Goal: Information Seeking & Learning: Learn about a topic

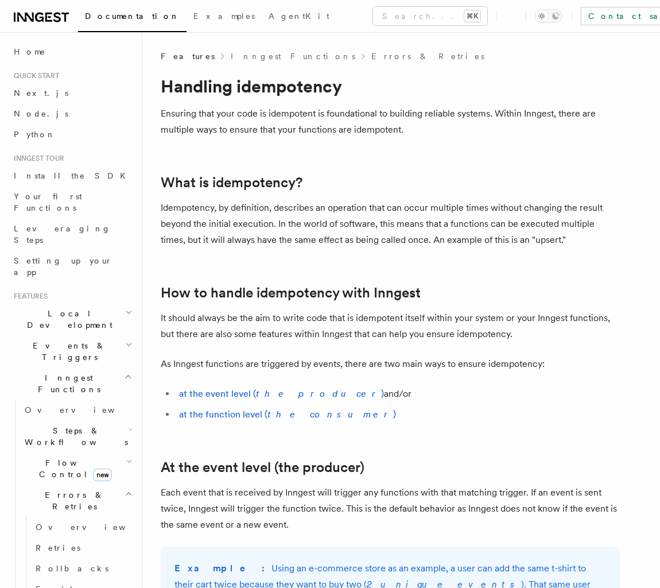
click at [324, 208] on p "Idempotency, by definition, describes an operation that can occur multiple time…" at bounding box center [390, 224] width 459 height 48
drag, startPoint x: 157, startPoint y: 206, endPoint x: 195, endPoint y: 207, distance: 38.5
copy p "Idempot"
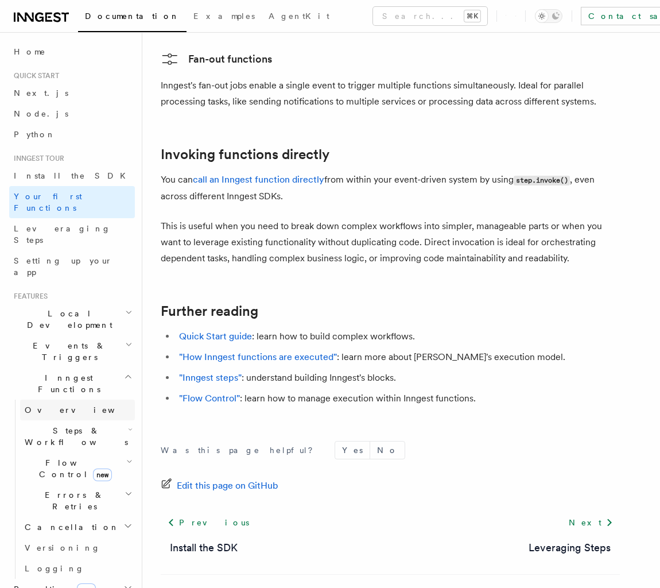
scroll to position [76, 0]
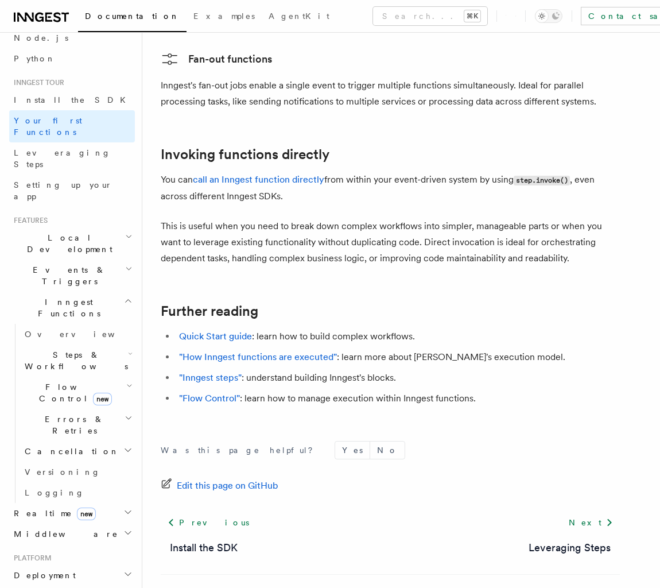
click at [126, 381] on icon "button" at bounding box center [129, 385] width 6 height 9
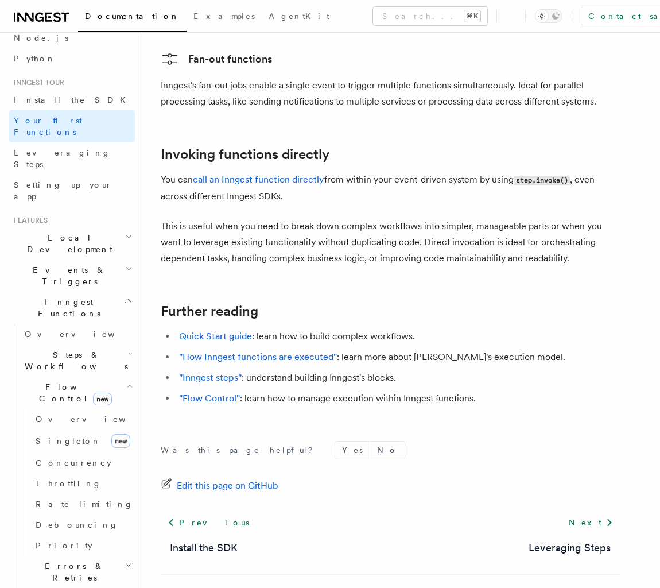
click at [61, 381] on span "Flow Control new" at bounding box center [73, 392] width 106 height 23
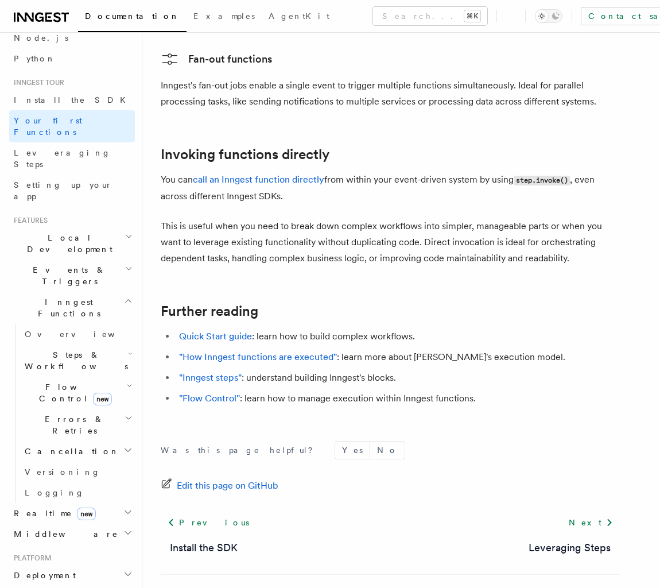
click at [61, 381] on span "Flow Control new" at bounding box center [73, 392] width 106 height 23
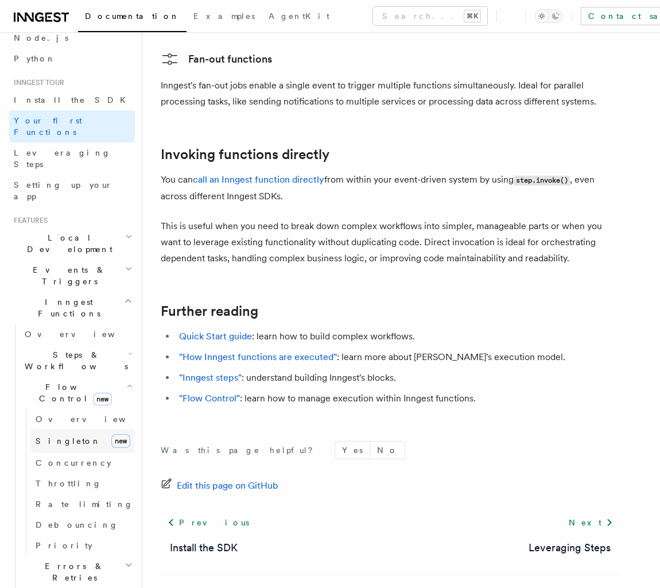
click at [57, 435] on span "Singleton" at bounding box center [68, 440] width 65 height 11
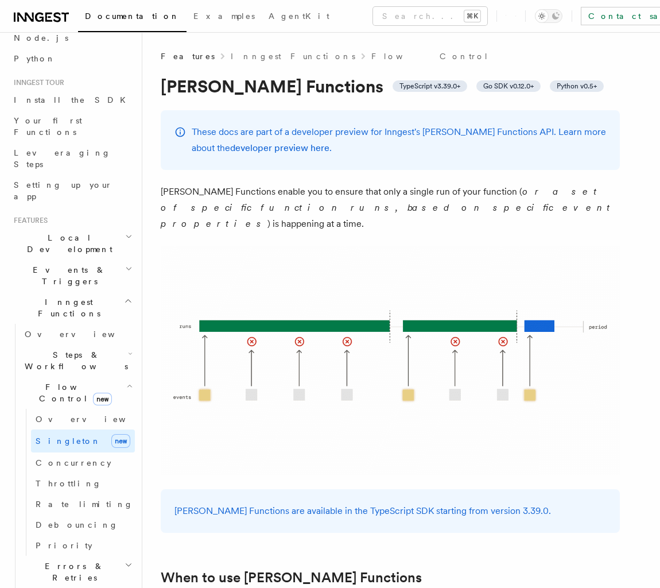
click at [68, 381] on span "Flow Control new" at bounding box center [73, 392] width 106 height 23
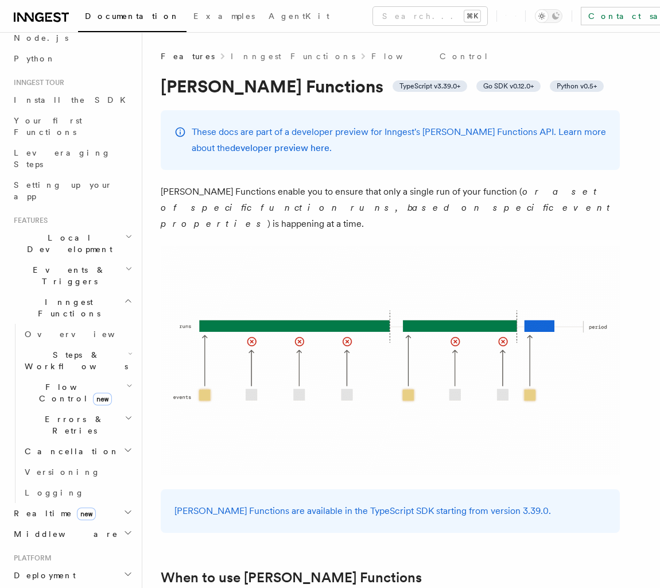
click at [101, 377] on h2 "Flow Control new" at bounding box center [77, 393] width 115 height 32
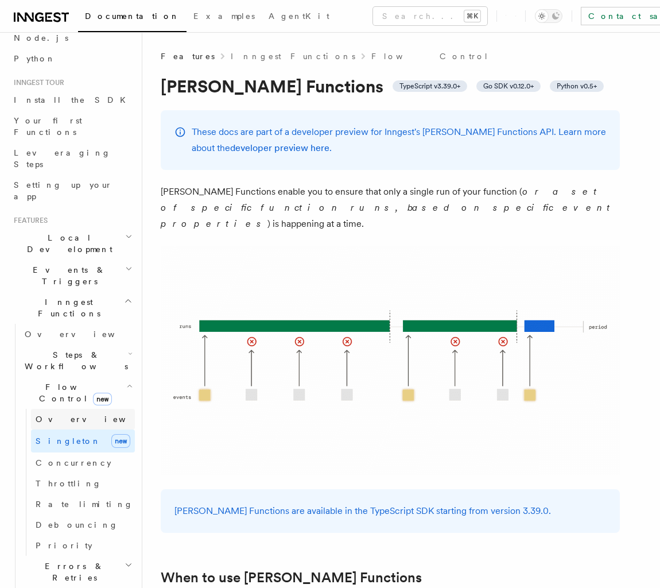
click at [80, 409] on link "Overview" at bounding box center [83, 419] width 104 height 21
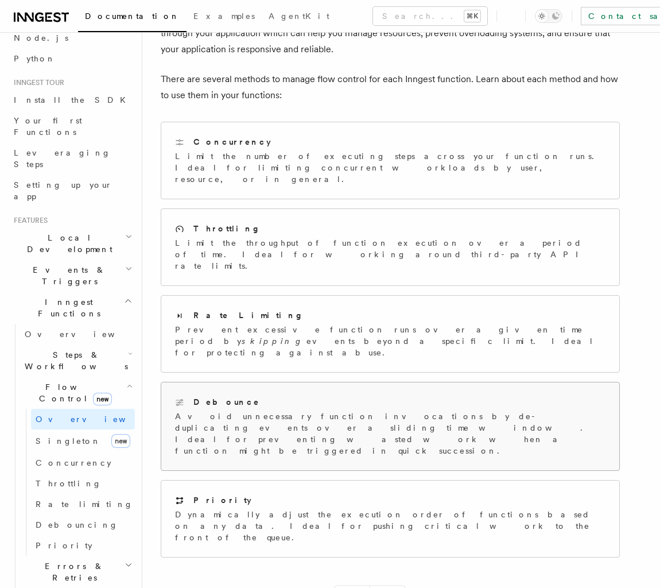
scroll to position [124, 0]
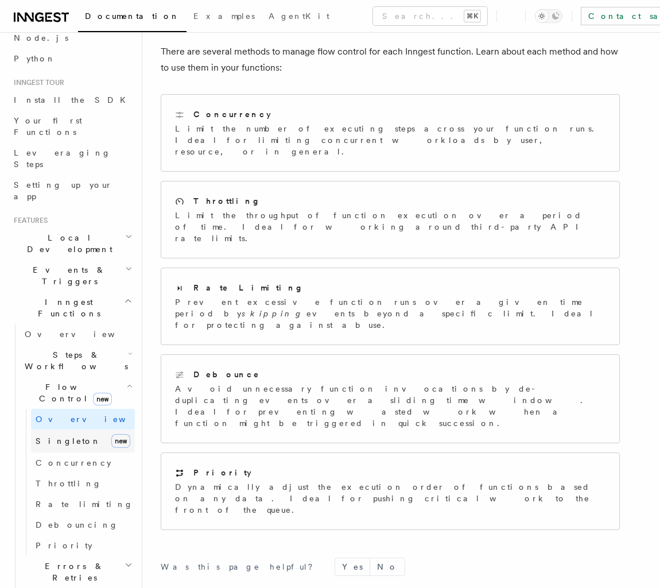
click at [86, 429] on link "[PERSON_NAME] new" at bounding box center [83, 440] width 104 height 23
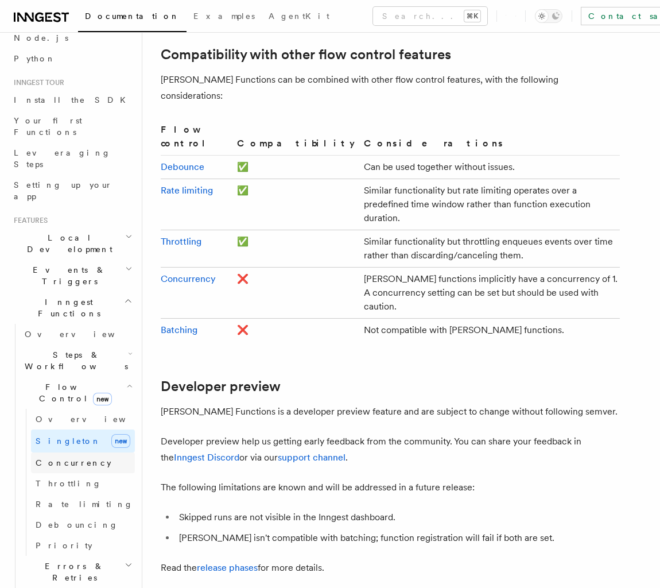
scroll to position [92, 0]
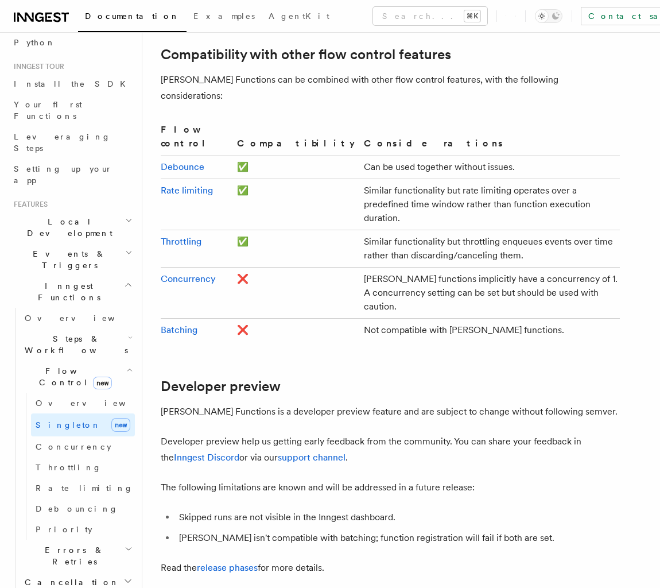
click at [88, 333] on span "Steps & Workflows" at bounding box center [74, 344] width 108 height 23
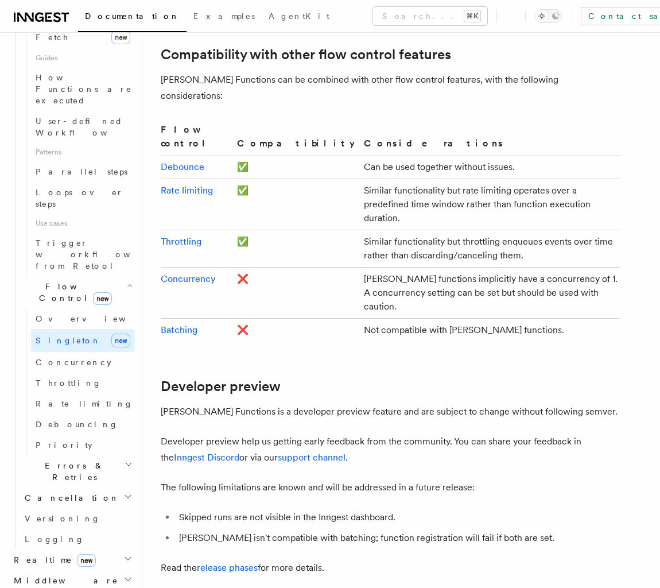
scroll to position [555, 0]
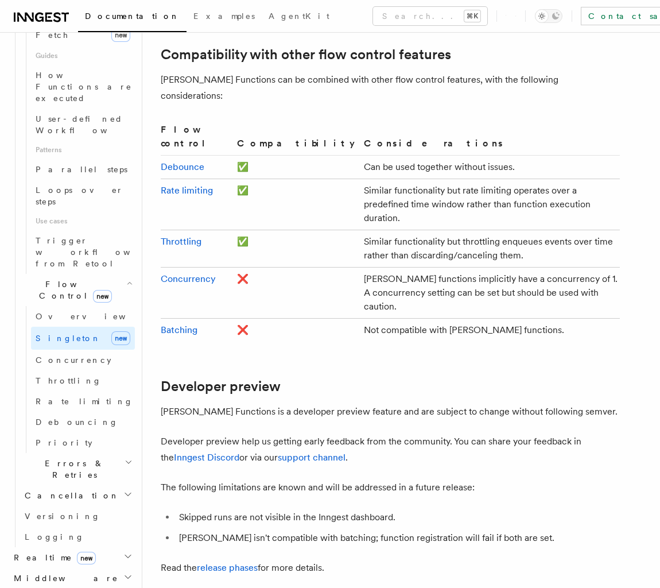
click at [96, 547] on h2 "Realtime new" at bounding box center [72, 557] width 126 height 21
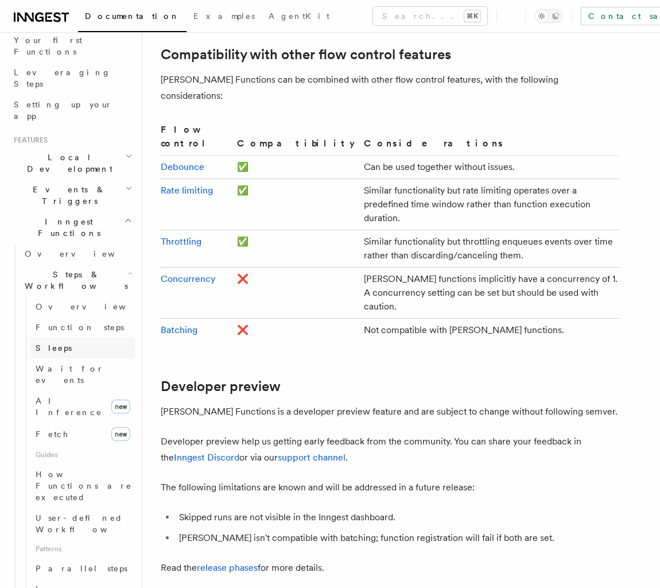
scroll to position [156, 0]
click at [95, 180] on h2 "Events & Triggers" at bounding box center [72, 196] width 126 height 32
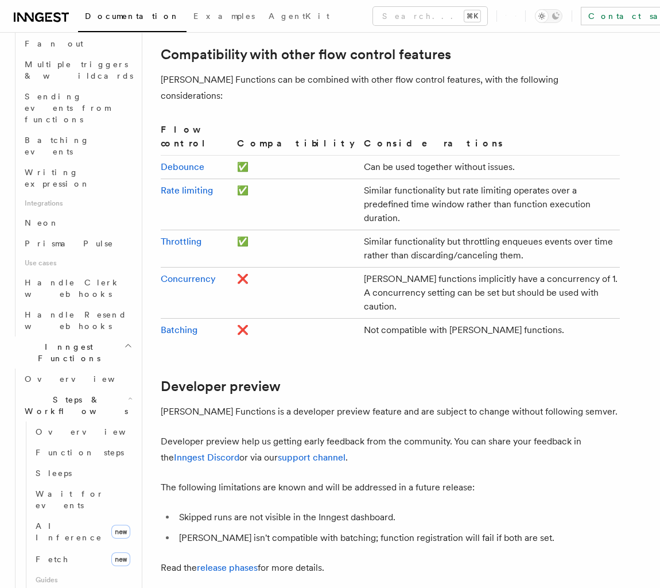
scroll to position [597, 0]
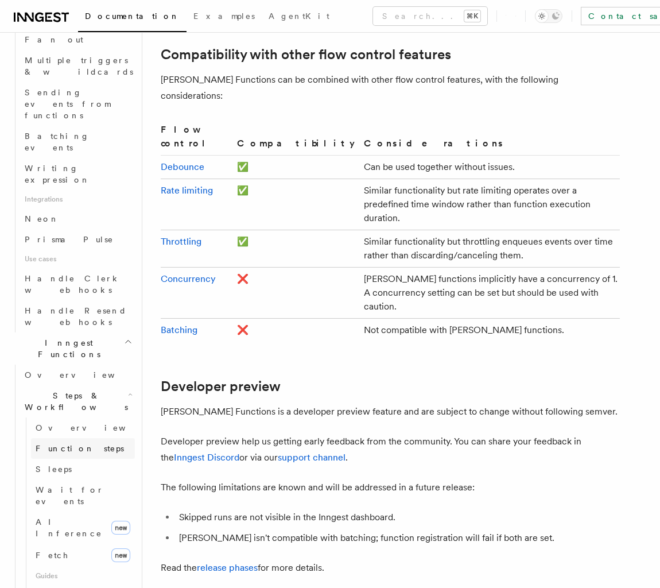
click at [91, 438] on link "Function steps" at bounding box center [83, 448] width 104 height 21
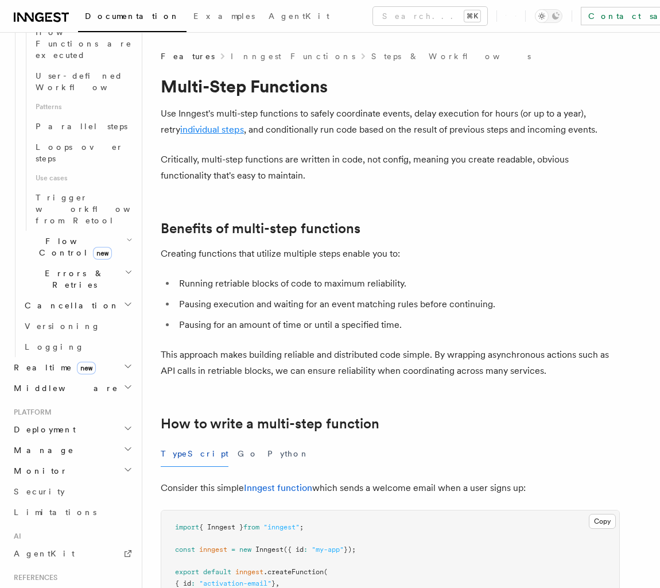
click at [182, 129] on link "individual steps" at bounding box center [212, 129] width 64 height 11
